Goal: Find specific page/section: Find specific page/section

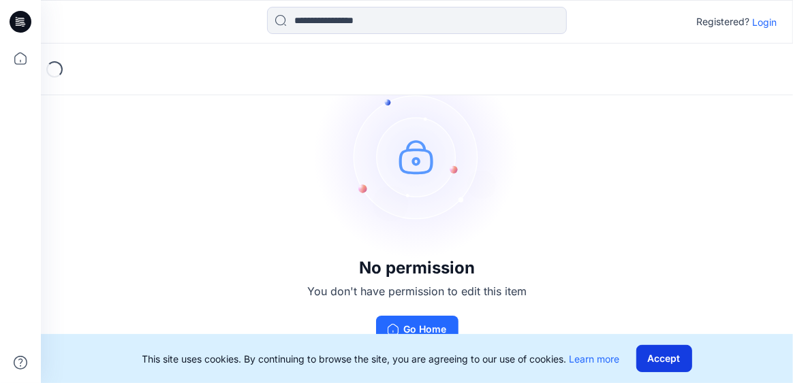
click at [653, 358] on button "Accept" at bounding box center [664, 358] width 56 height 27
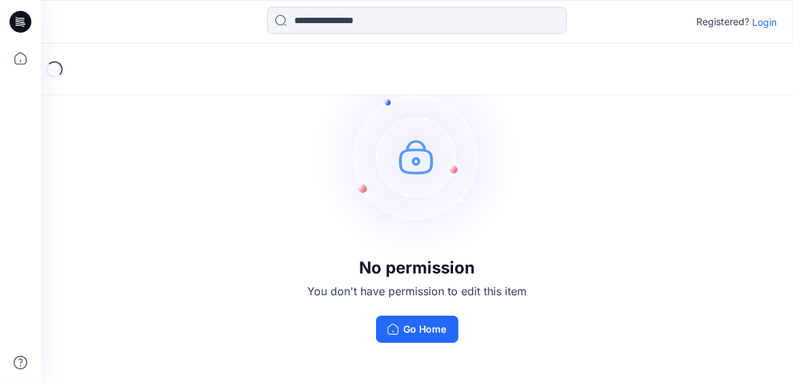
click at [22, 26] on icon at bounding box center [23, 26] width 3 height 1
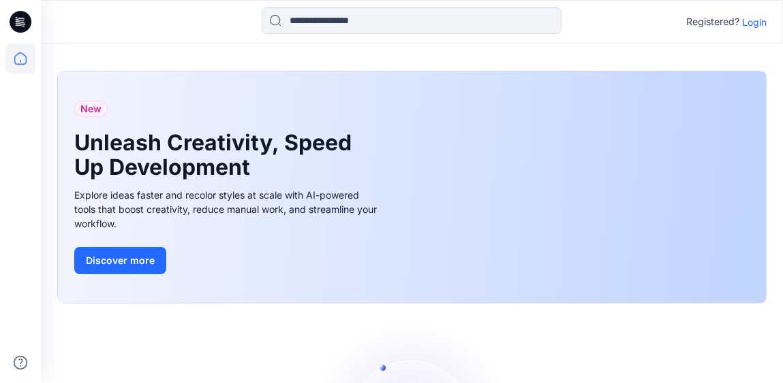
click at [751, 22] on p "Login" at bounding box center [754, 22] width 25 height 14
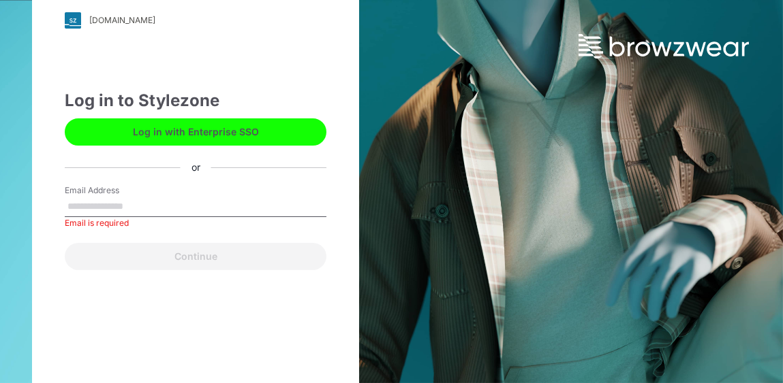
click at [181, 136] on button "Log in with Enterprise SSO" at bounding box center [196, 132] width 262 height 27
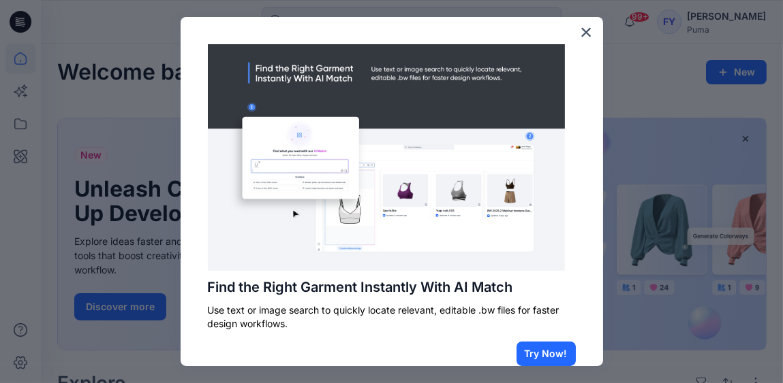
click at [580, 31] on button "×" at bounding box center [586, 32] width 13 height 22
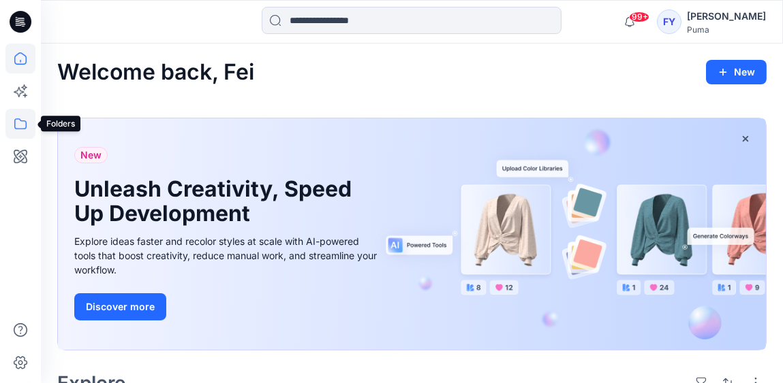
click at [18, 130] on icon at bounding box center [20, 124] width 30 height 30
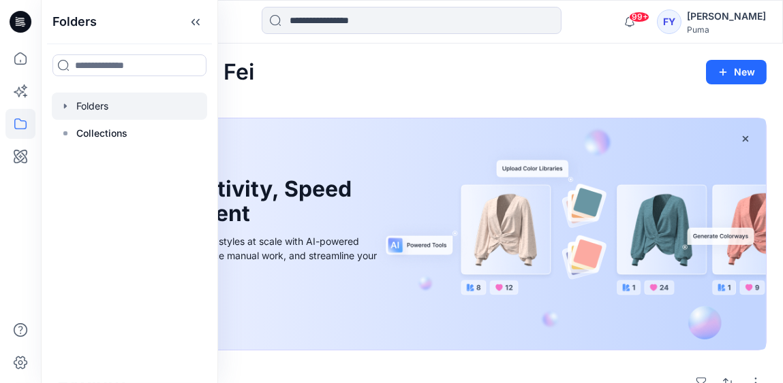
click at [64, 104] on icon "button" at bounding box center [65, 106] width 3 height 5
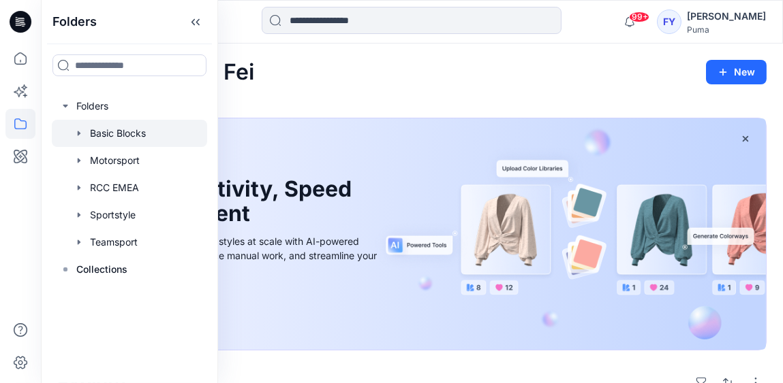
click at [104, 129] on div at bounding box center [129, 133] width 155 height 27
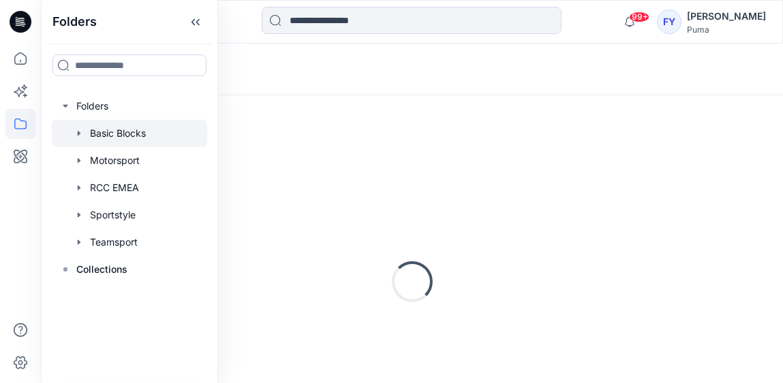
click at [78, 131] on icon "button" at bounding box center [79, 133] width 11 height 11
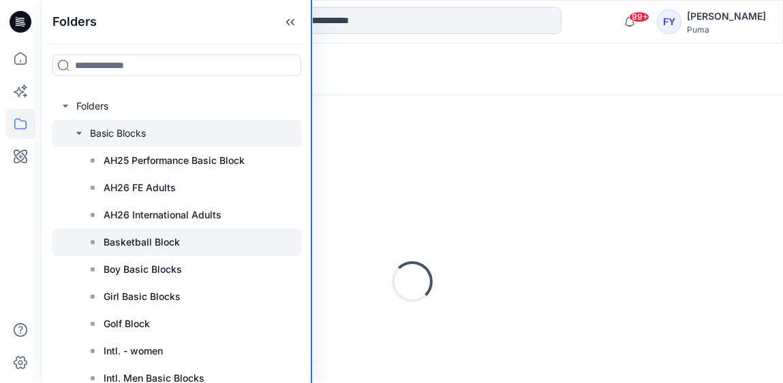
click at [306, 249] on div "Folders Folders Basic Blocks AH25 Performance Basic Block AH26 FE Adults AH26 I…" at bounding box center [177, 191] width 272 height 383
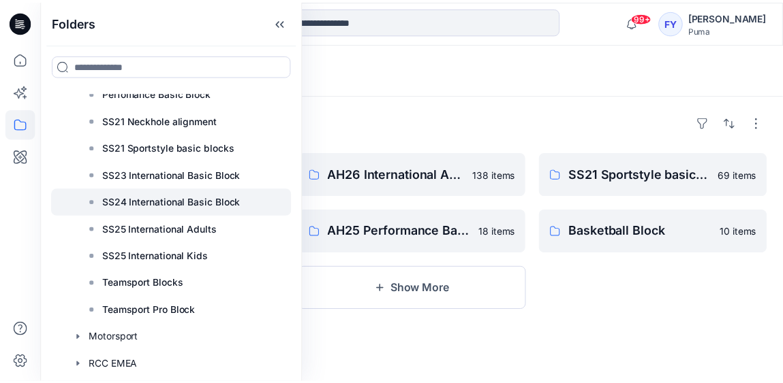
scroll to position [340, 0]
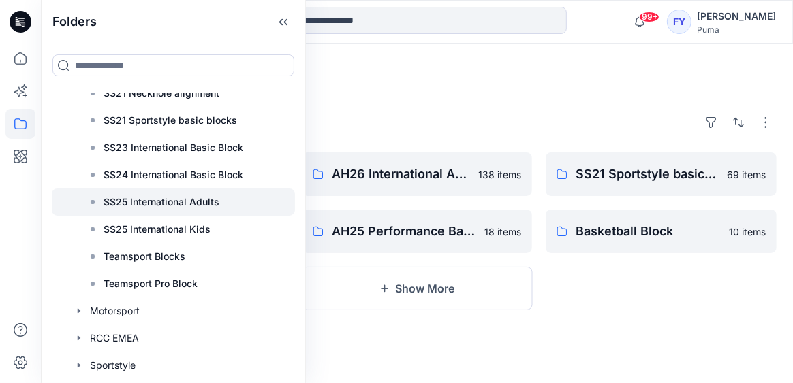
click at [153, 206] on p "SS25 International Adults" at bounding box center [162, 202] width 116 height 16
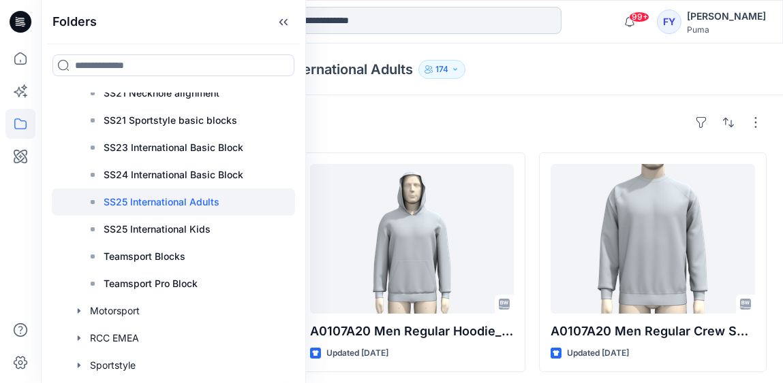
click at [403, 20] on input at bounding box center [412, 20] width 300 height 27
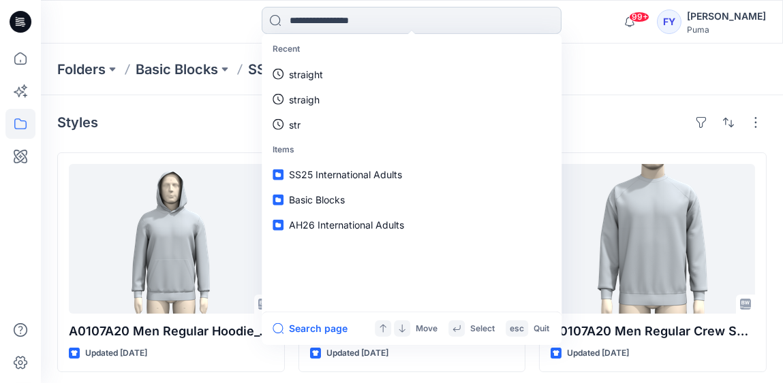
paste input "*******"
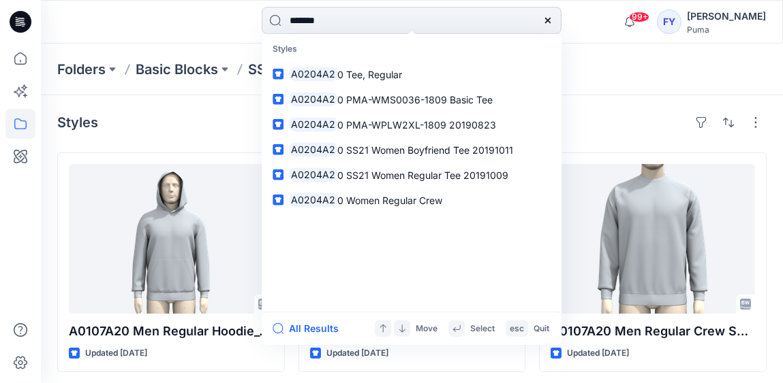
type input "********"
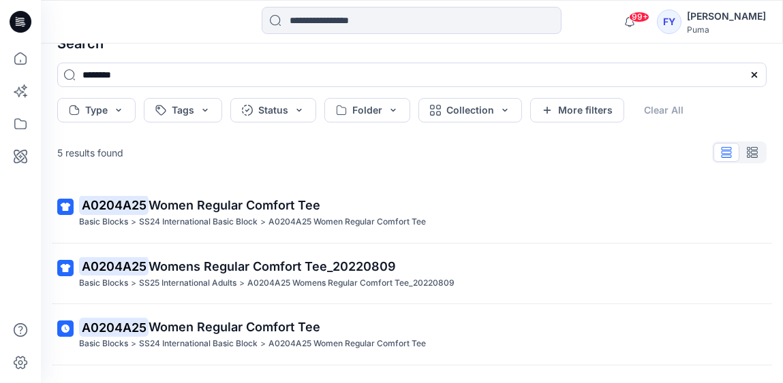
scroll to position [57, 0]
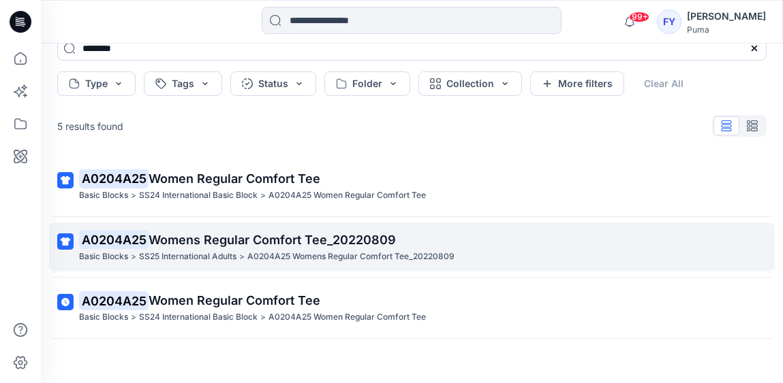
click at [302, 239] on span "Womens Regular Comfort Tee_20220809" at bounding box center [271, 240] width 247 height 14
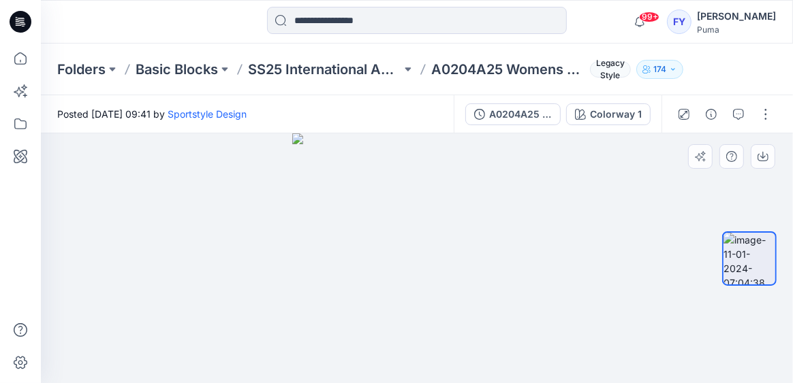
drag, startPoint x: 576, startPoint y: 253, endPoint x: 561, endPoint y: 300, distance: 49.3
click at [575, 205] on div at bounding box center [417, 259] width 752 height 250
